Goal: Communication & Community: Share content

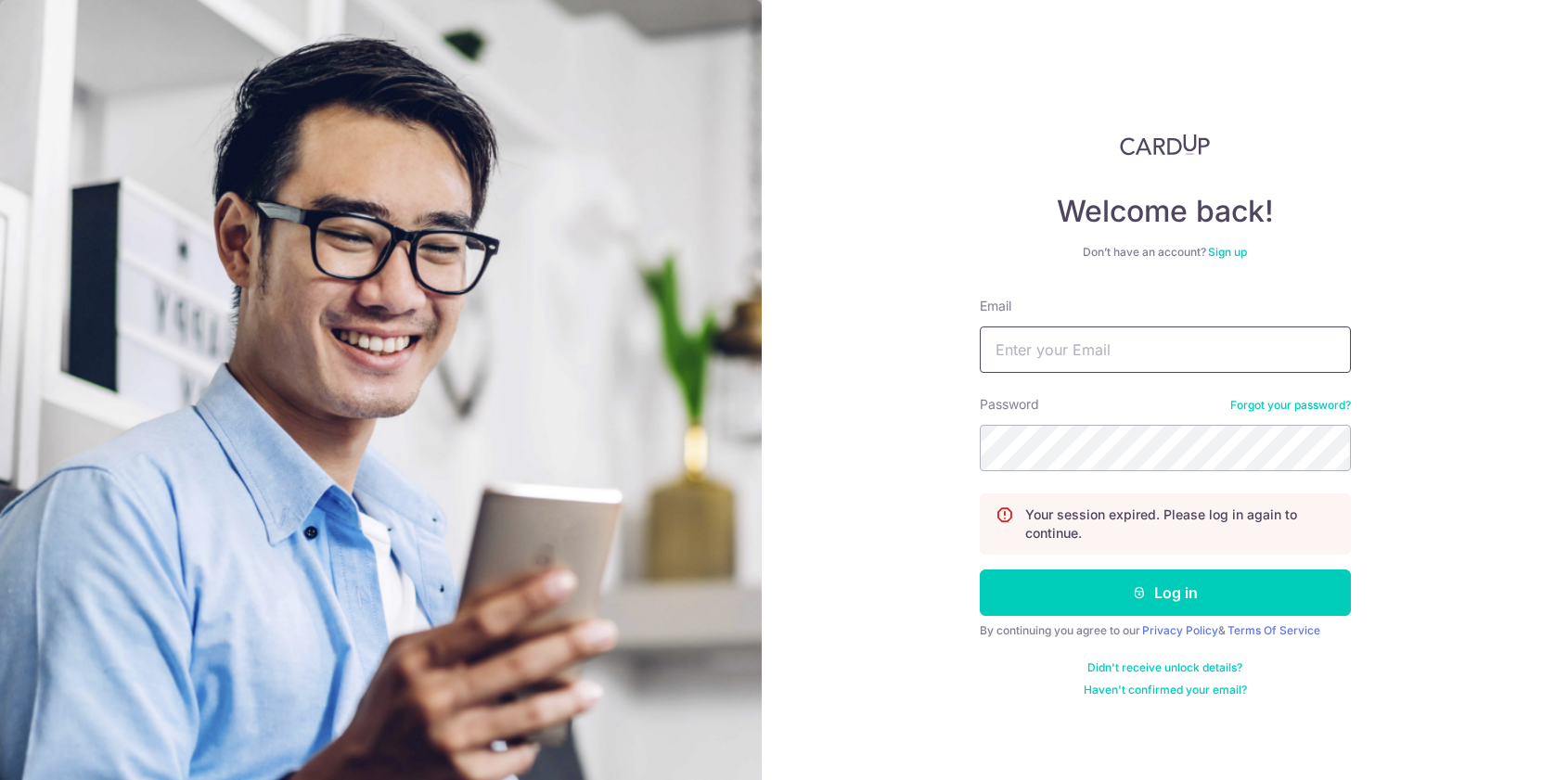
click at [1137, 352] on input "Email" at bounding box center [1166, 349] width 371 height 46
type input "[EMAIL_ADDRESS][DOMAIN_NAME]"
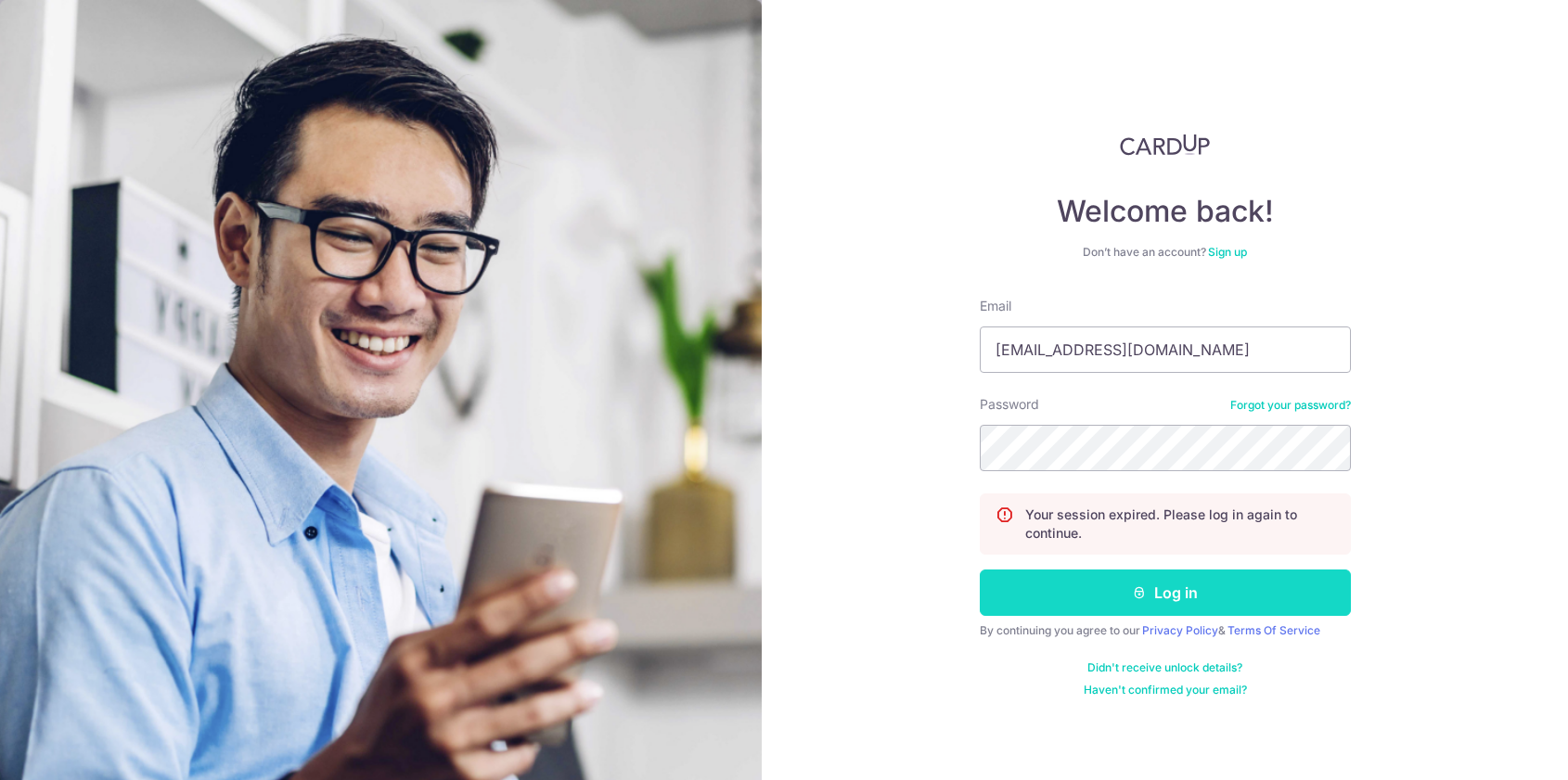
click at [1098, 588] on button "Log in" at bounding box center [1166, 592] width 371 height 46
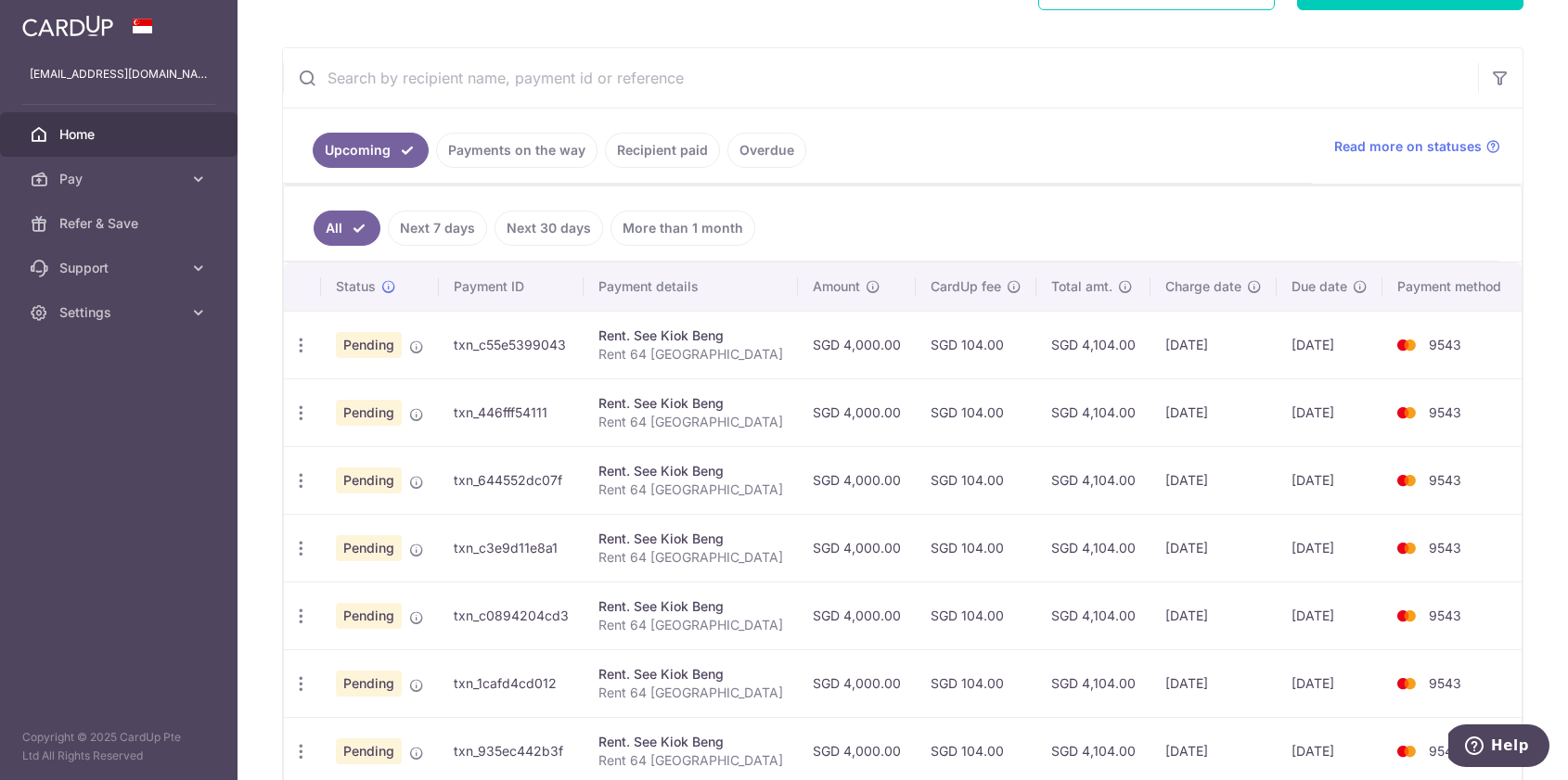
scroll to position [317, 0]
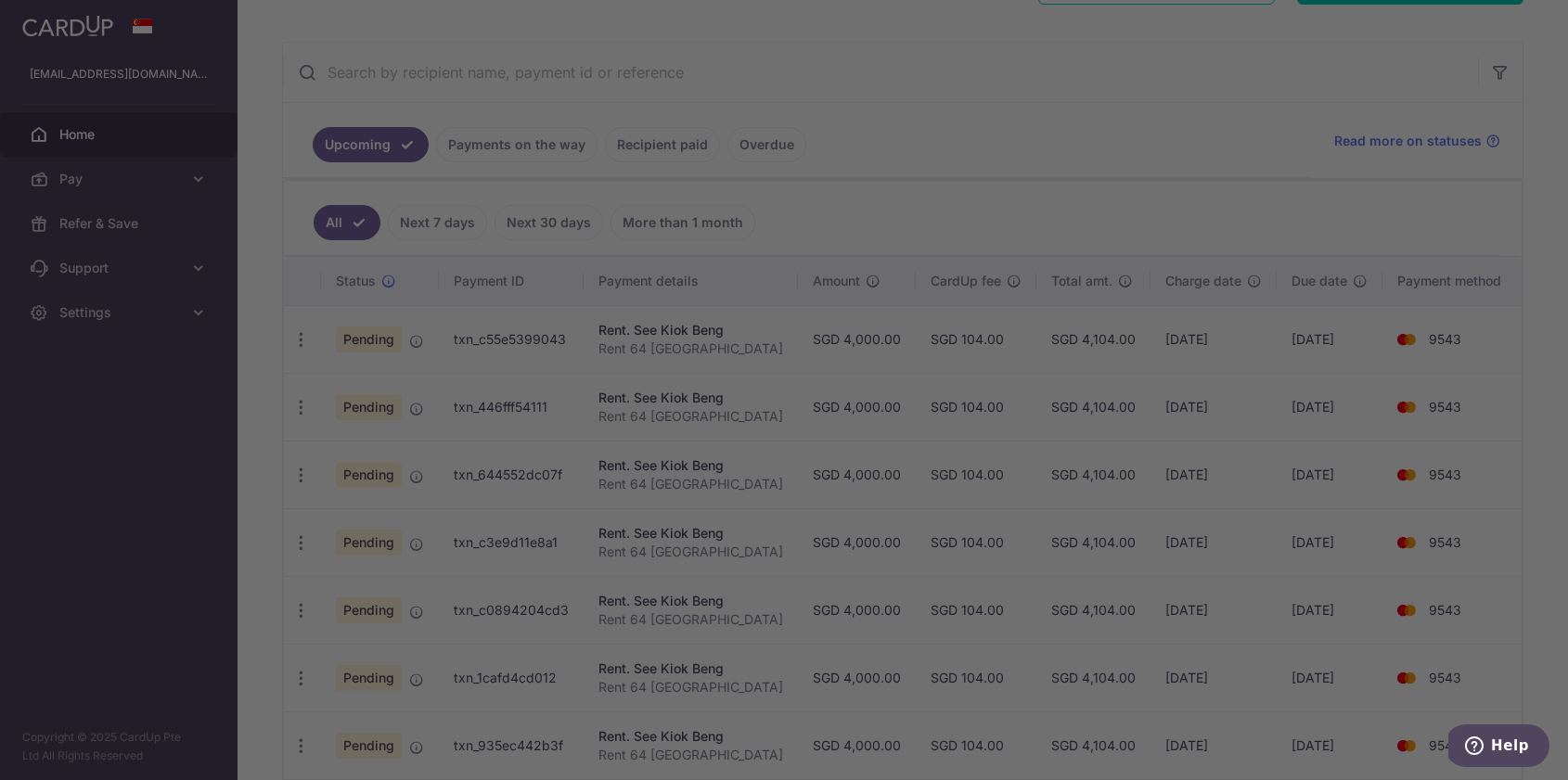
click at [932, 141] on div at bounding box center [792, 393] width 1584 height 788
click at [1113, 152] on div at bounding box center [792, 393] width 1584 height 788
click at [369, 25] on div at bounding box center [792, 393] width 1584 height 788
click at [1420, 33] on div at bounding box center [792, 393] width 1584 height 788
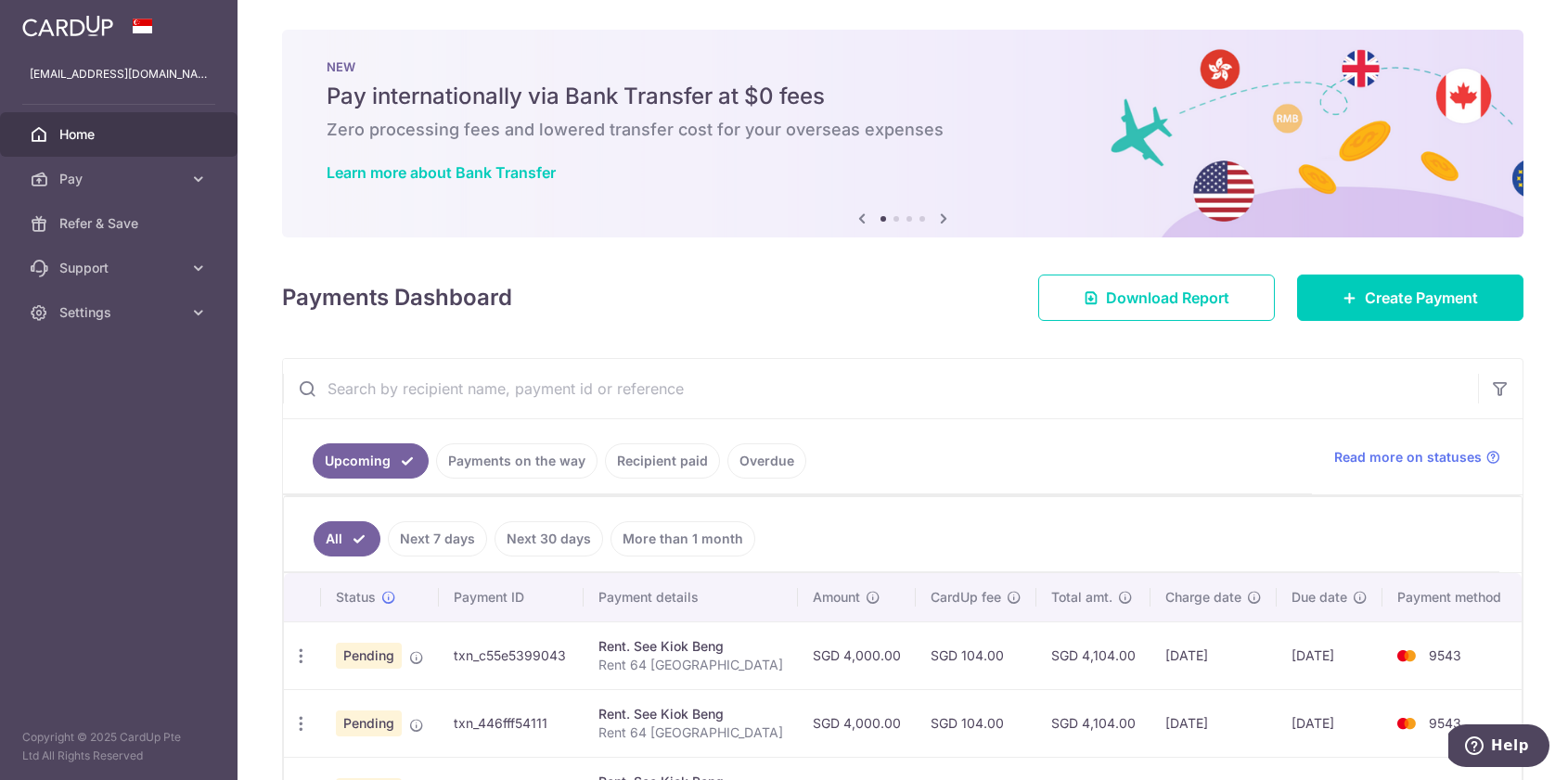
scroll to position [1, 0]
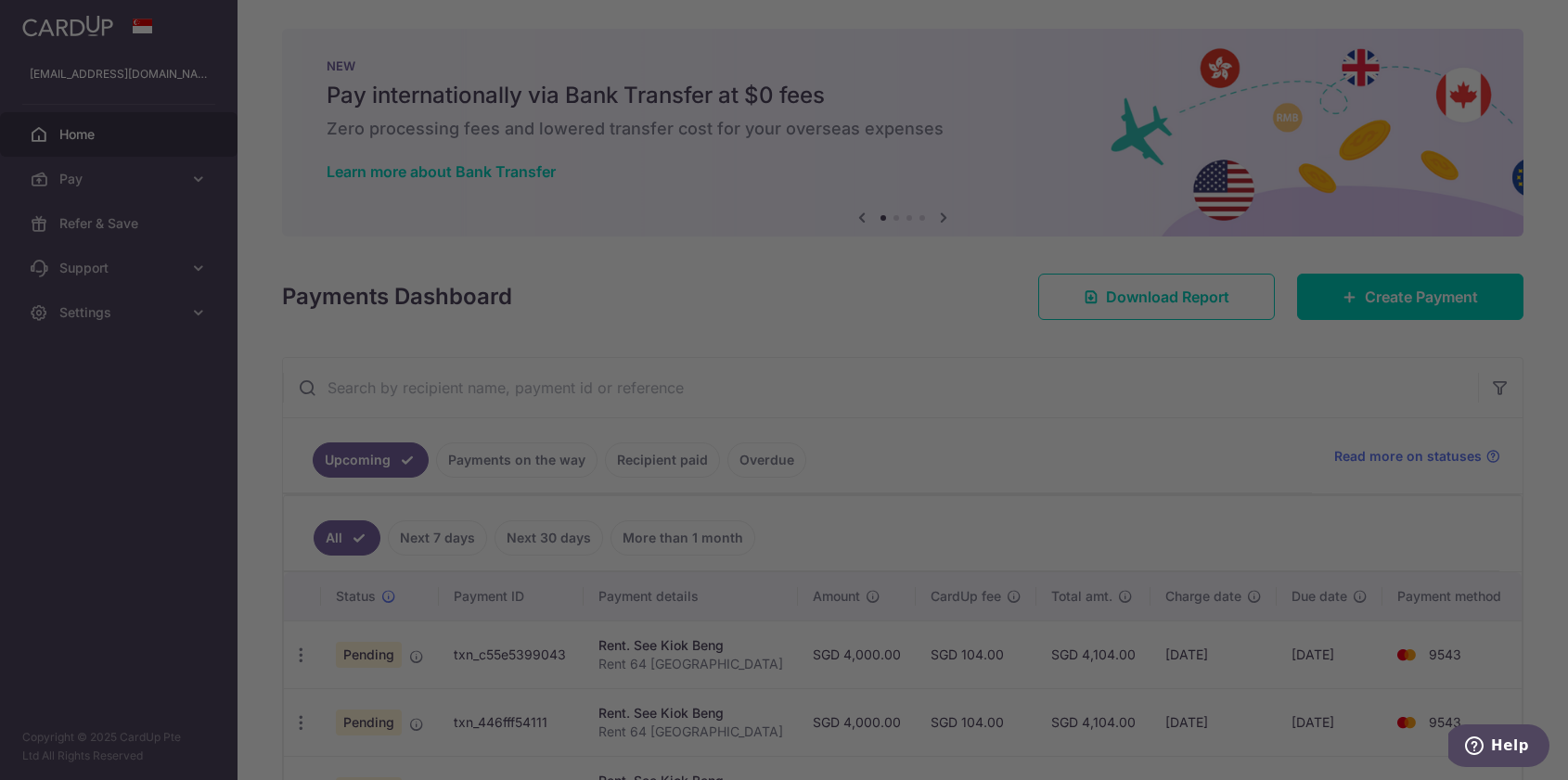
click at [112, 227] on div at bounding box center [792, 393] width 1584 height 788
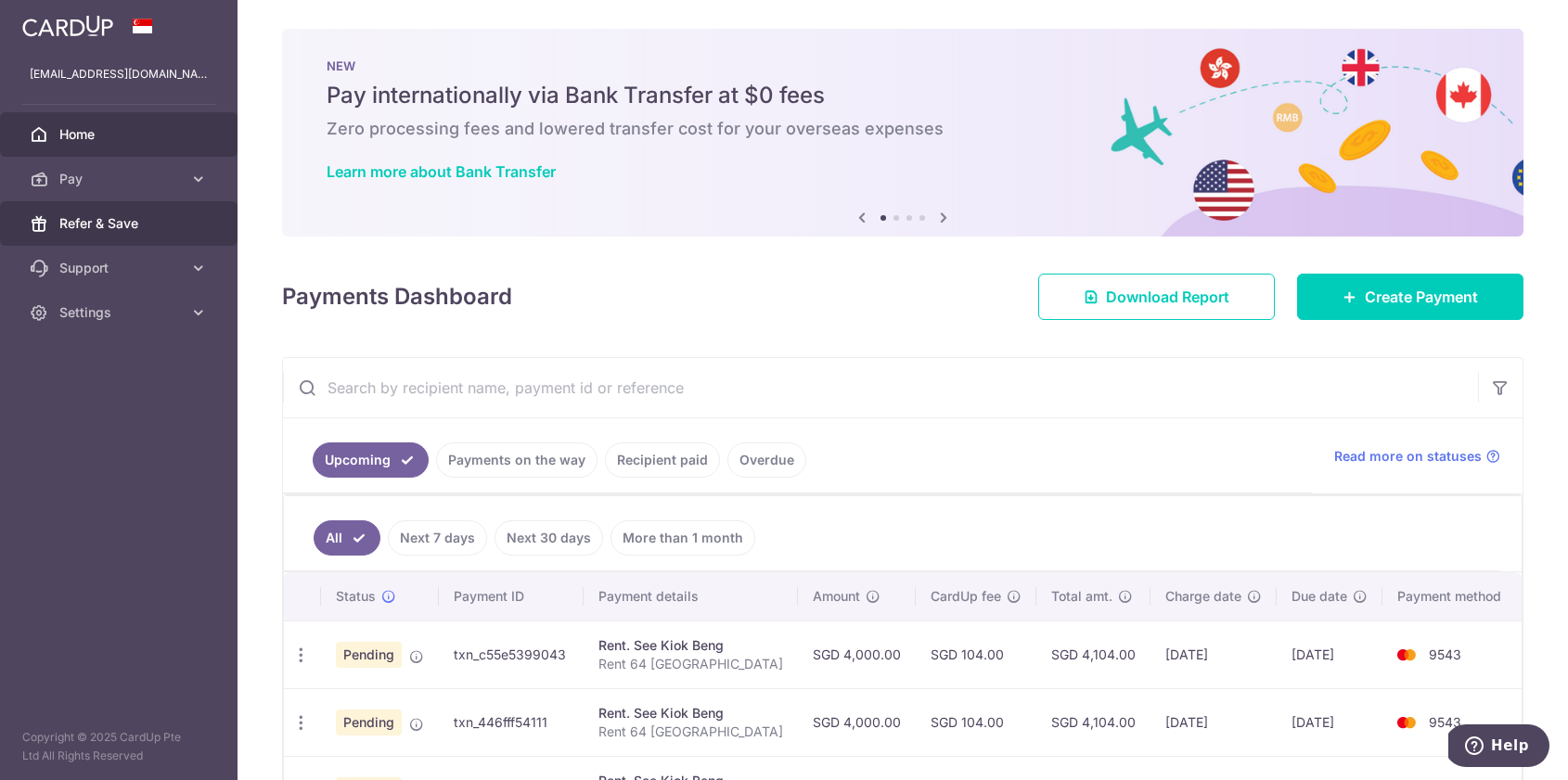
click at [106, 230] on span "Refer & Save" at bounding box center [121, 223] width 123 height 18
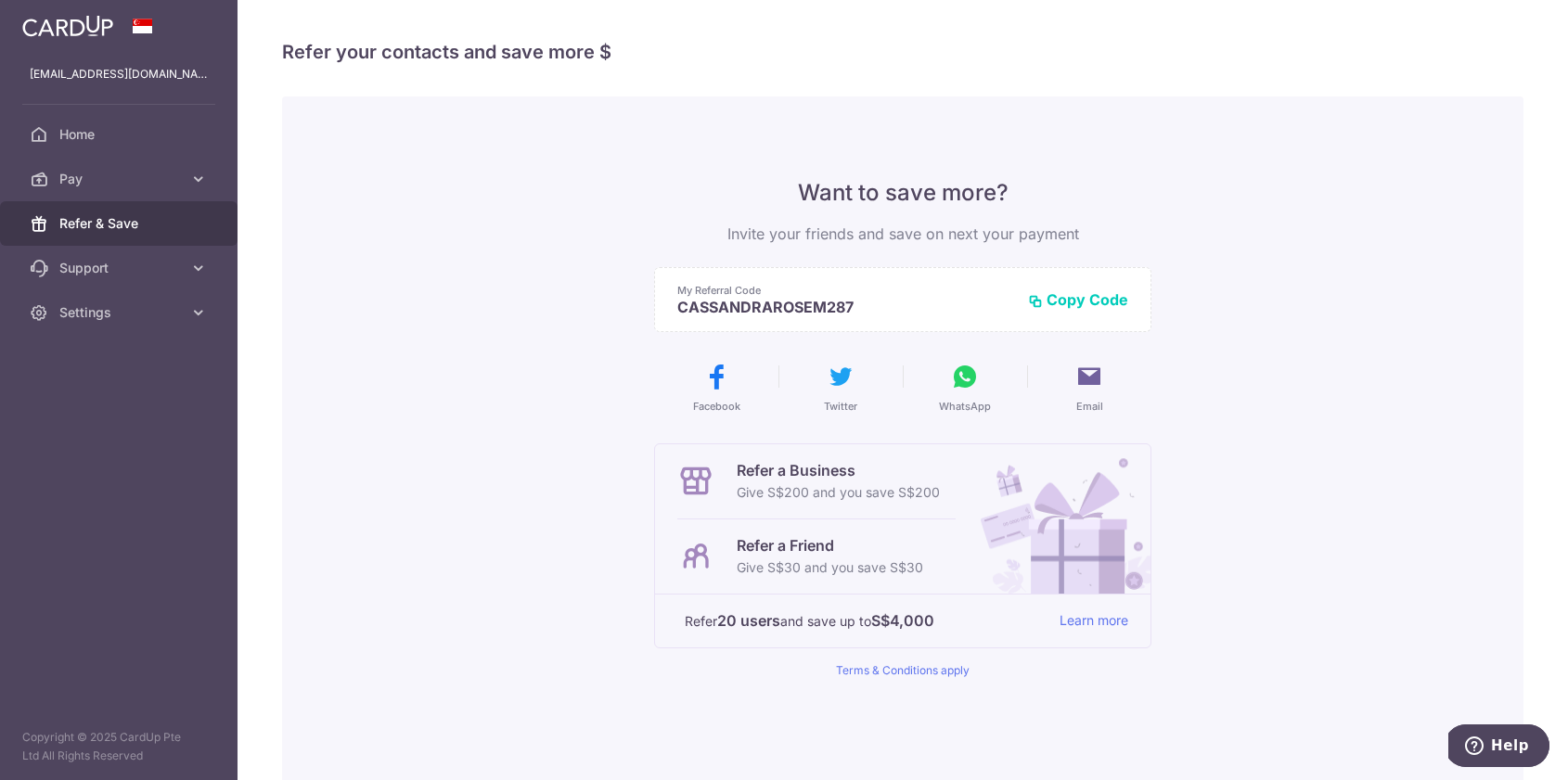
click at [1086, 292] on button "Copy Code" at bounding box center [1078, 299] width 101 height 18
click at [1083, 376] on icon at bounding box center [1089, 376] width 30 height 30
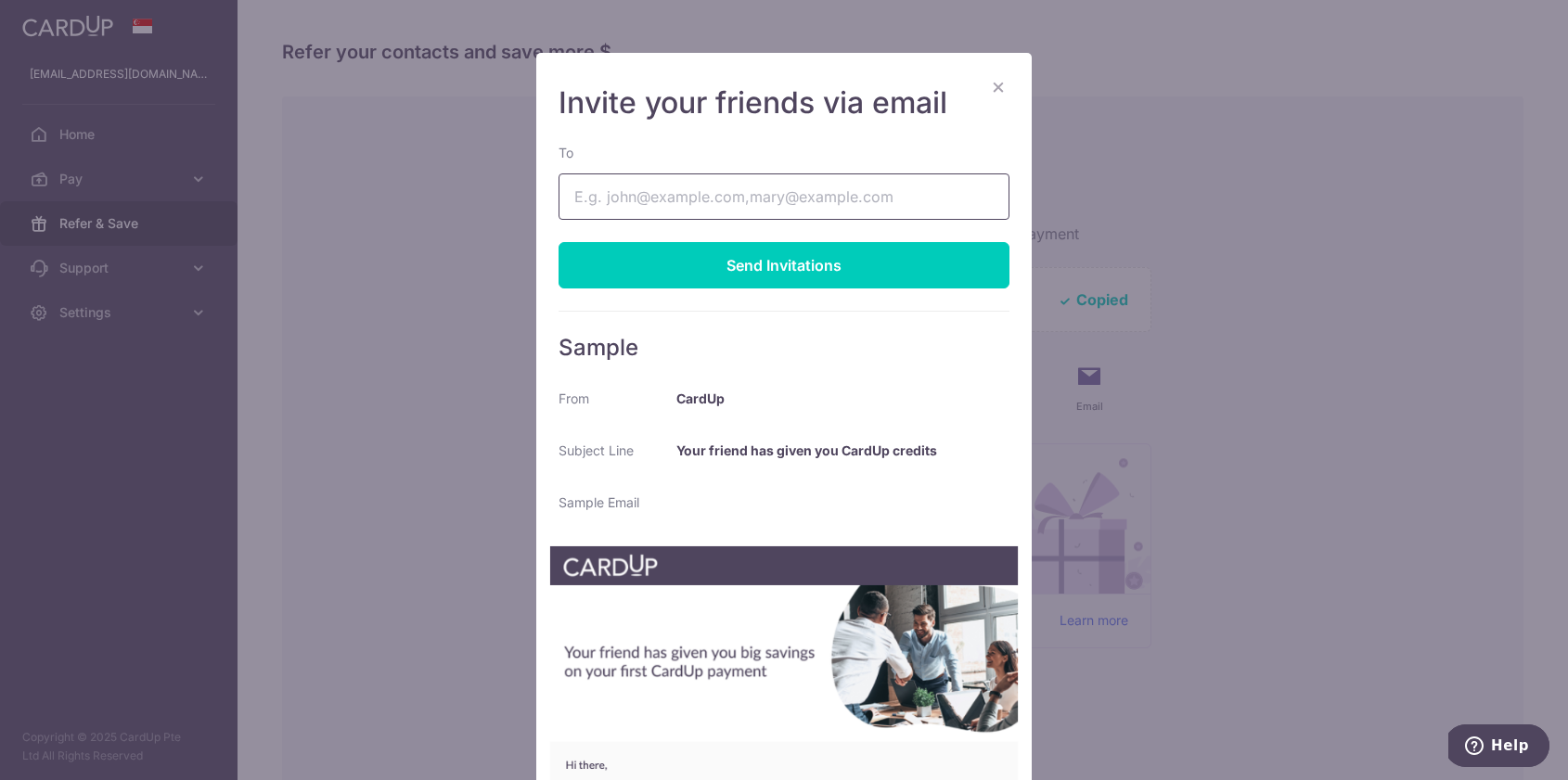
click at [722, 200] on input "To" at bounding box center [784, 196] width 451 height 46
click at [720, 199] on input "clare" at bounding box center [784, 196] width 451 height 46
click at [720, 200] on input "clare" at bounding box center [784, 196] width 451 height 46
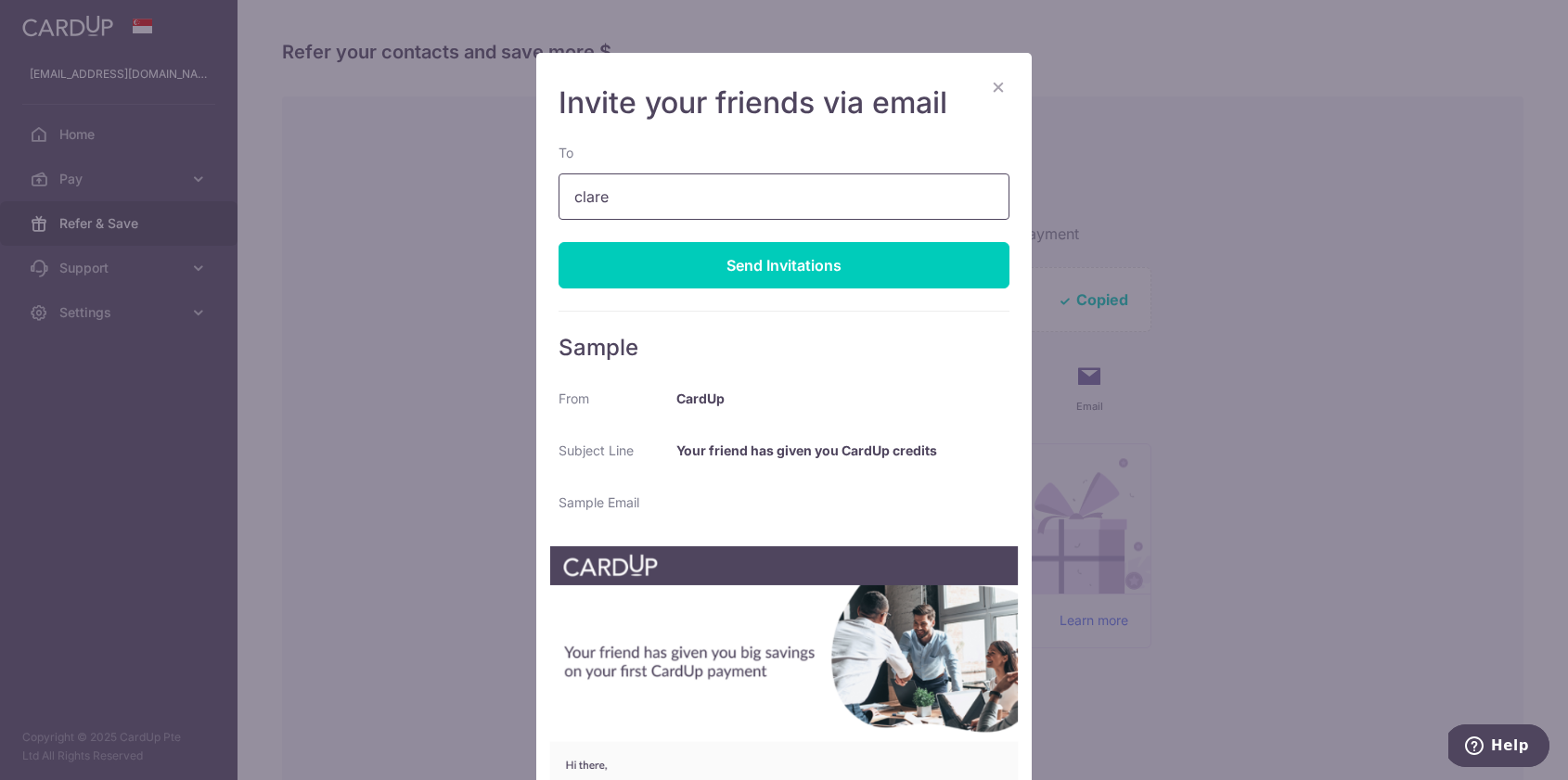
click at [720, 200] on input "clare" at bounding box center [784, 196] width 451 height 46
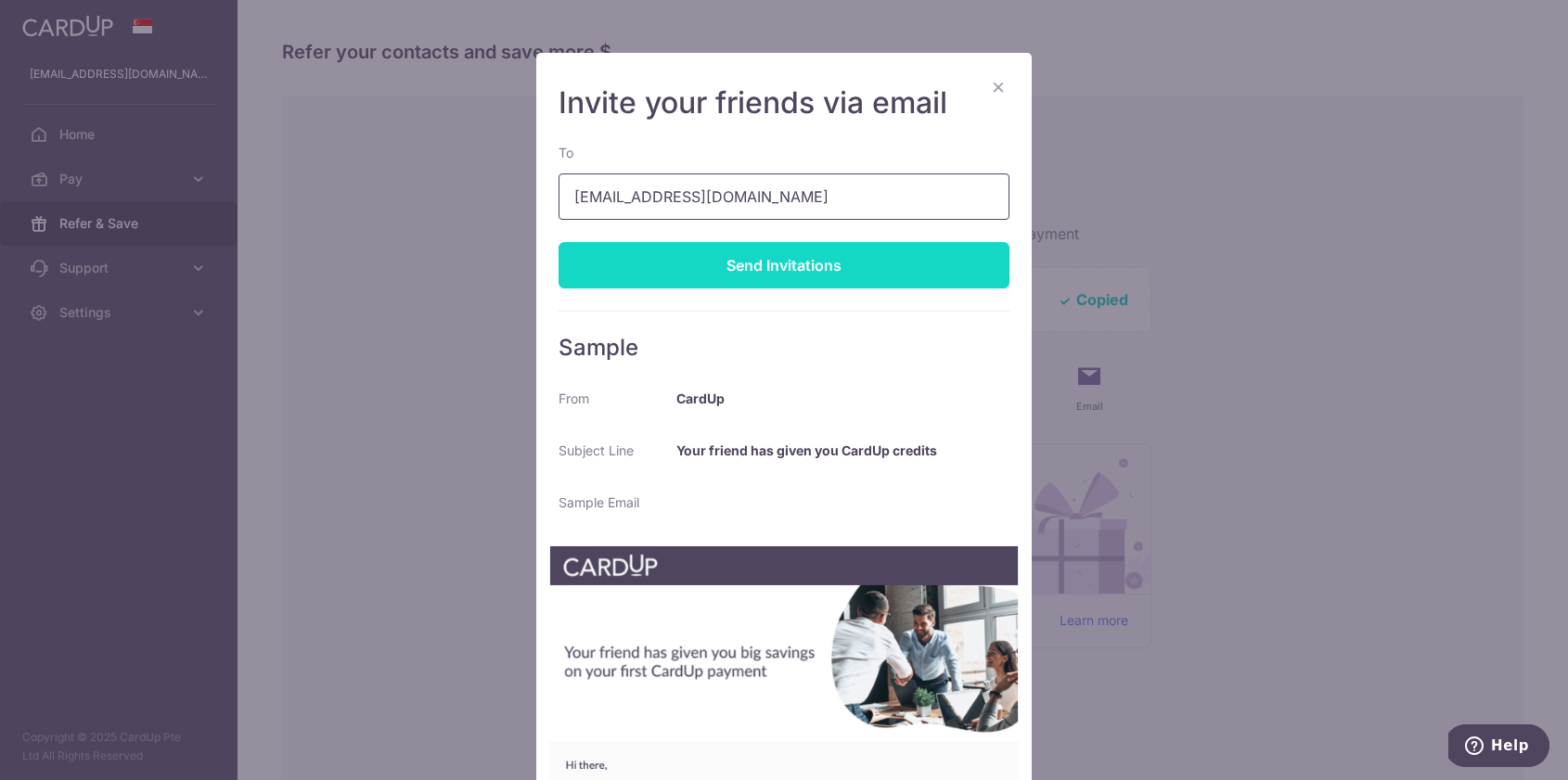
type input "clare_lamberthk@yahoo.com"
click at [784, 269] on div "Send Invitations" at bounding box center [784, 265] width 451 height 46
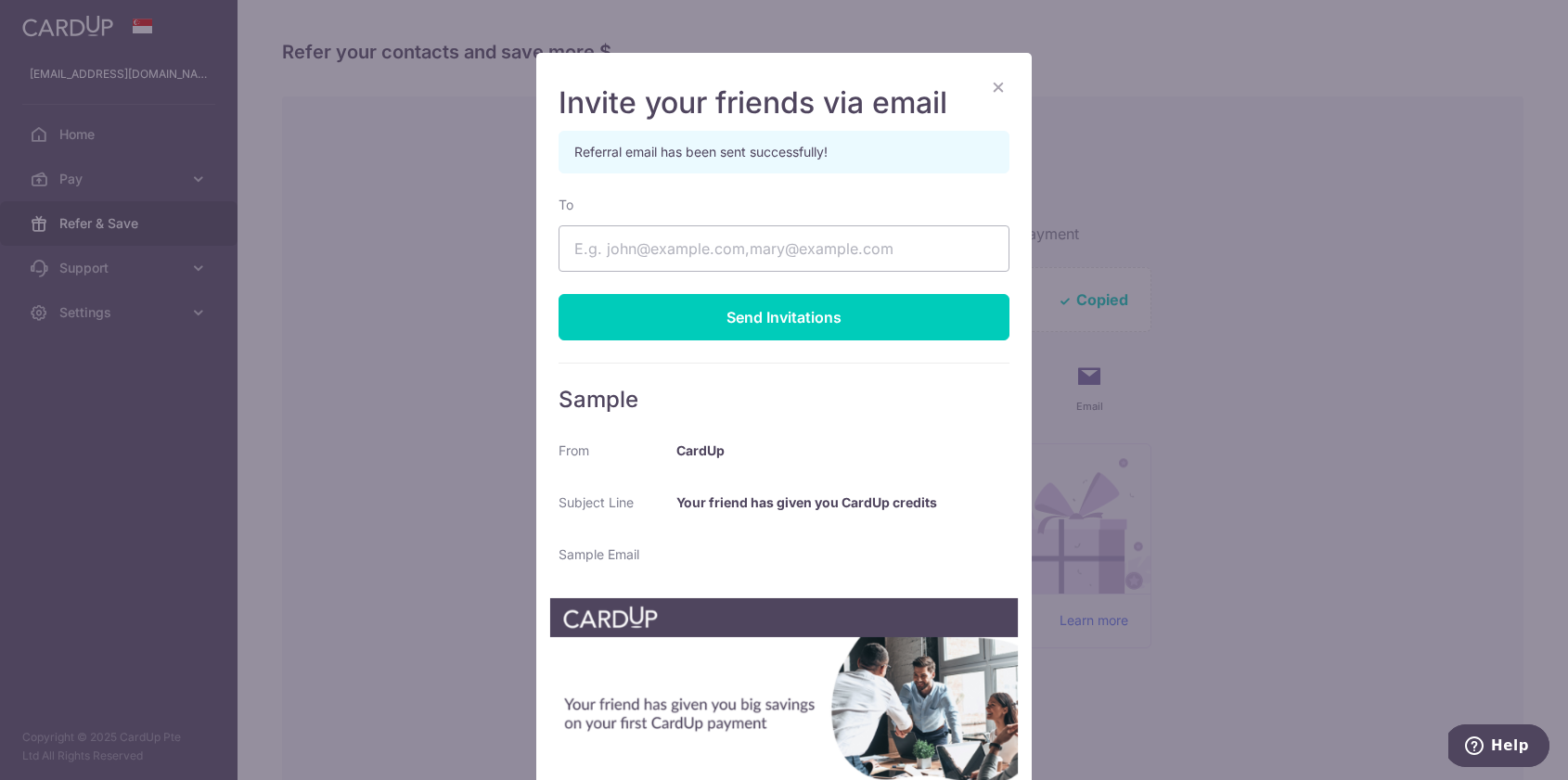
click at [997, 84] on button "×" at bounding box center [997, 86] width 22 height 22
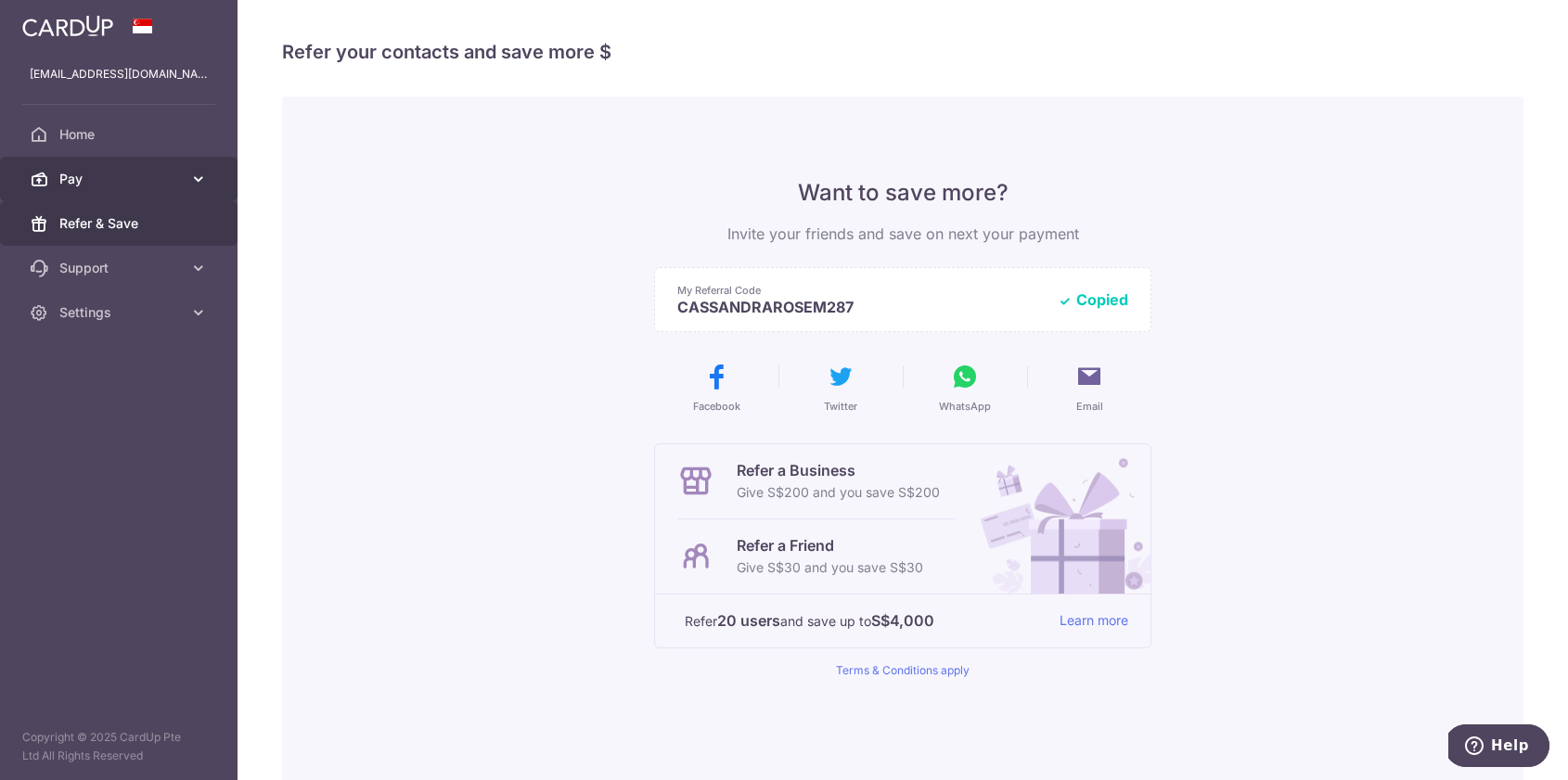
click at [147, 181] on span "Pay" at bounding box center [121, 178] width 123 height 18
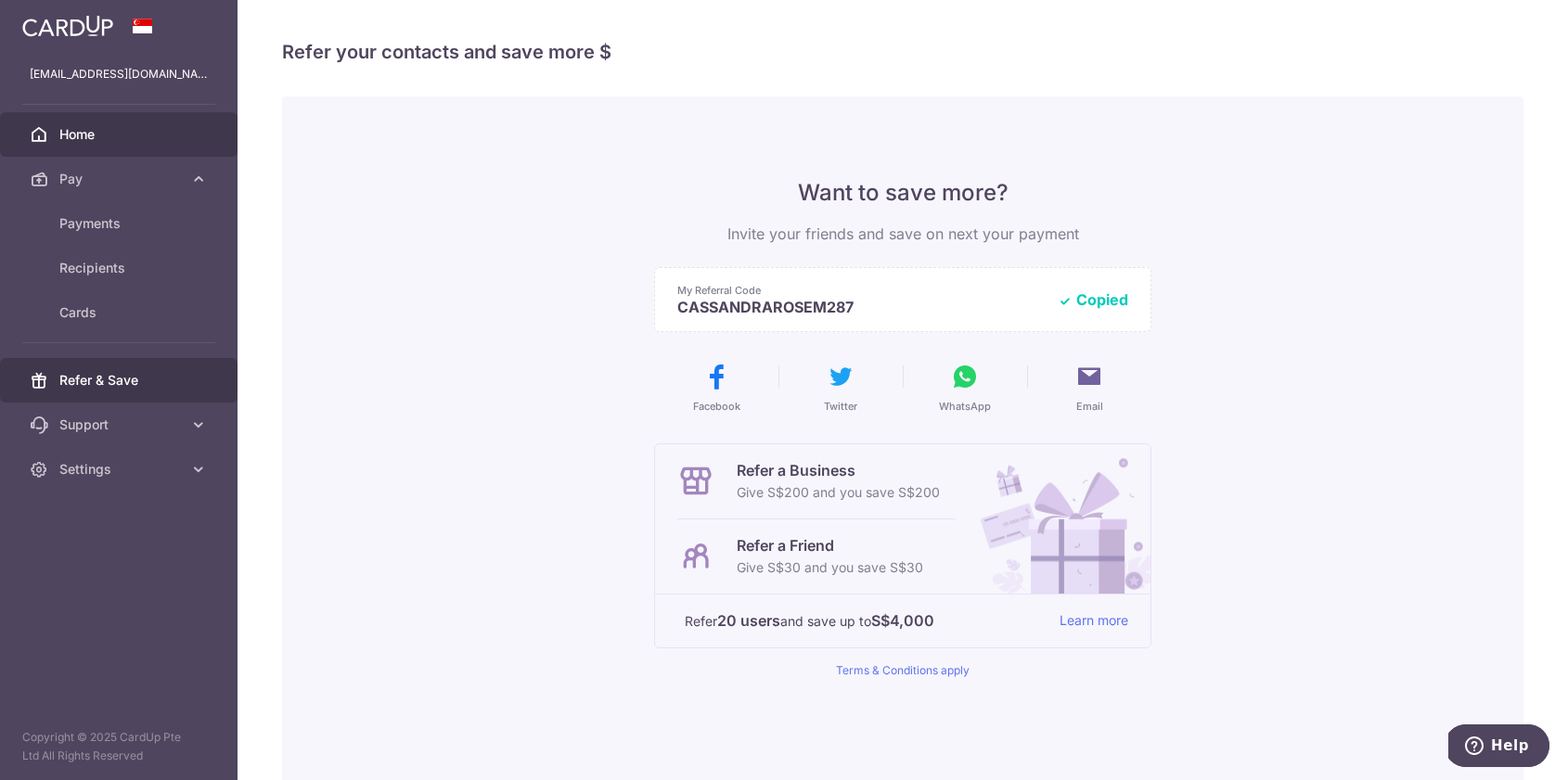
click at [80, 139] on span "Home" at bounding box center [121, 134] width 123 height 18
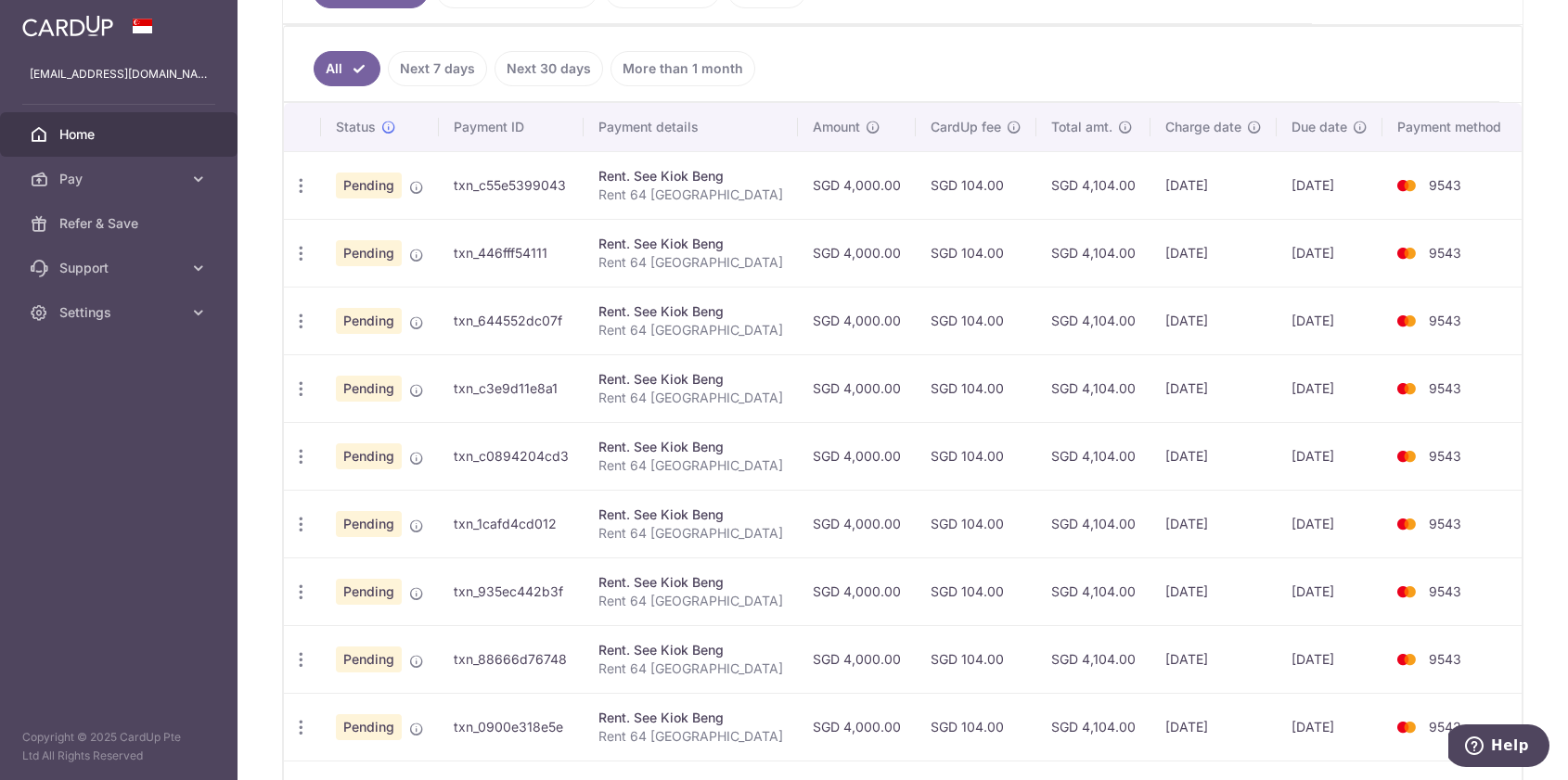
scroll to position [469, 0]
